Goal: Information Seeking & Learning: Learn about a topic

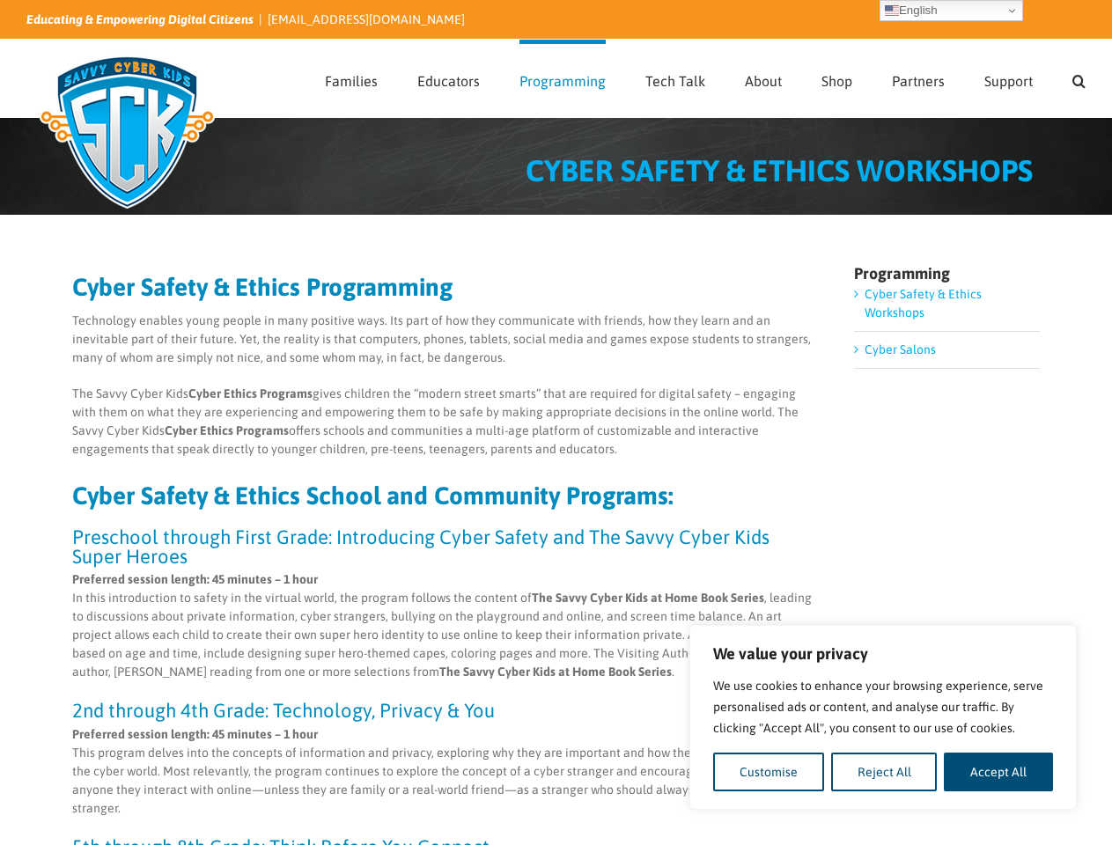
click at [556, 423] on p "The Savvy Cyber Kids Cyber Ethics Programs gives children the “modern street sm…" at bounding box center [444, 422] width 744 height 74
click at [769, 772] on button "Customise" at bounding box center [768, 772] width 111 height 39
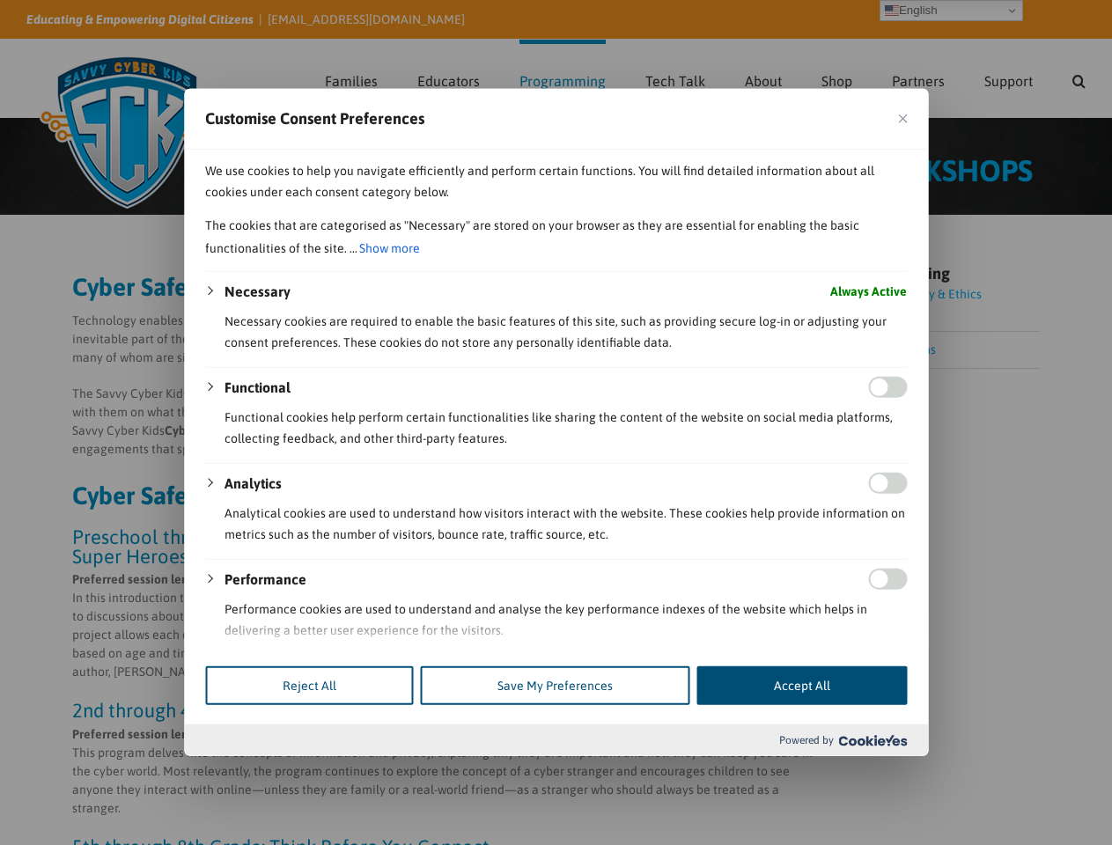
click at [884, 756] on div "Customise Consent Preferences We use cookies to help you navigate efficiently a…" at bounding box center [556, 423] width 744 height 668
click at [999, 772] on div at bounding box center [556, 422] width 1112 height 845
click at [1079, 78] on div at bounding box center [556, 422] width 1112 height 845
click at [951, 11] on div at bounding box center [556, 422] width 1112 height 845
